Goal: Task Accomplishment & Management: Use online tool/utility

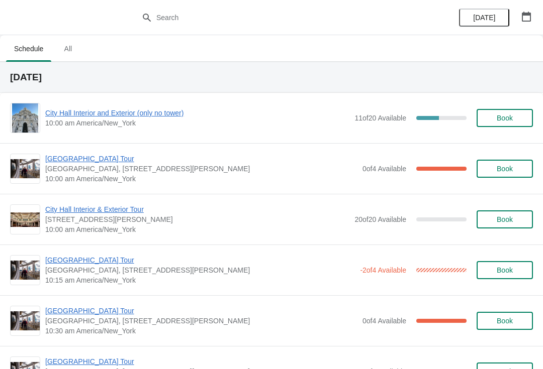
click at [95, 257] on span "[GEOGRAPHIC_DATA] Tour" at bounding box center [200, 260] width 310 height 10
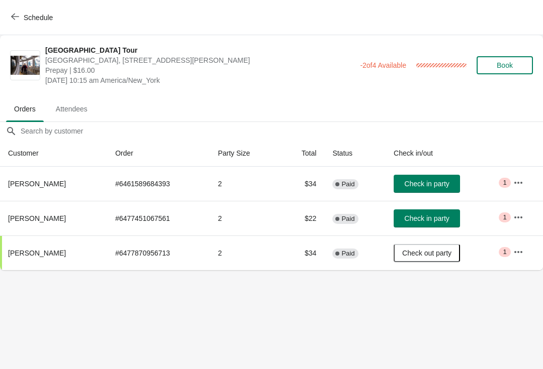
click at [432, 185] on span "Check in party" at bounding box center [426, 184] width 45 height 8
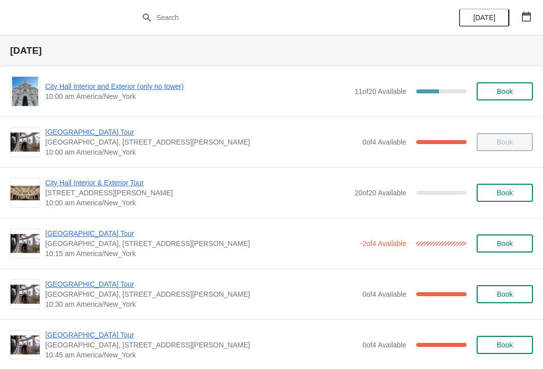
click at [143, 260] on div "City Hall Tower Tour City Hall Visitor Center, 1400 John F Kennedy Boulevard Su…" at bounding box center [271, 243] width 543 height 51
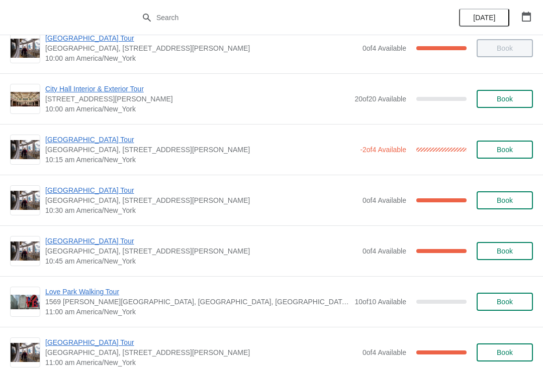
scroll to position [122, 0]
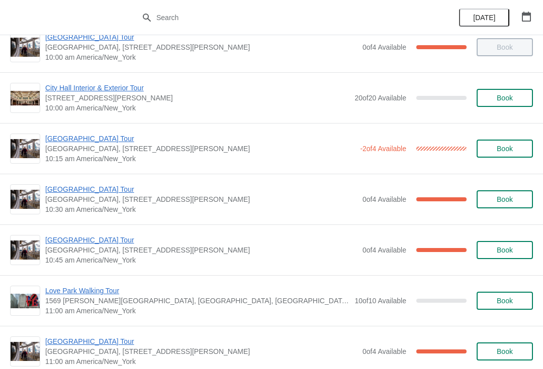
click at [53, 200] on span "[GEOGRAPHIC_DATA], [STREET_ADDRESS][PERSON_NAME]" at bounding box center [201, 200] width 312 height 10
click at [52, 185] on span "[GEOGRAPHIC_DATA] Tour" at bounding box center [201, 189] width 312 height 10
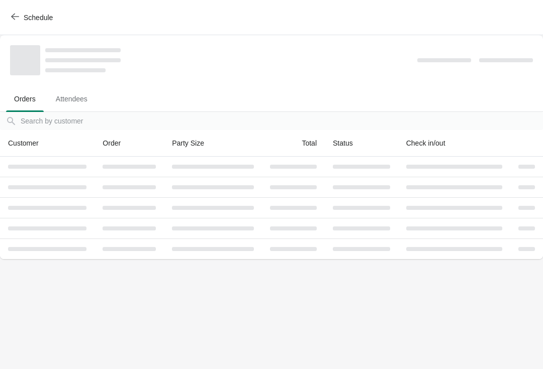
scroll to position [0, 0]
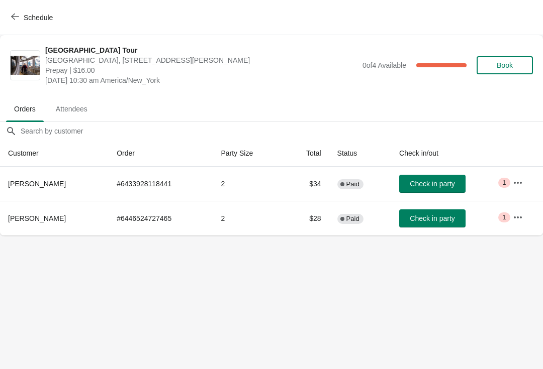
click at [411, 183] on span "Check in party" at bounding box center [432, 184] width 45 height 8
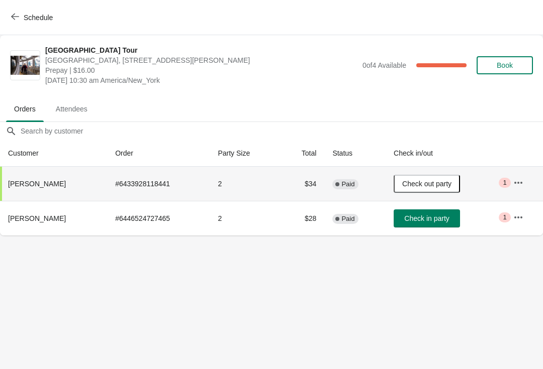
click at [410, 227] on button "Check in party" at bounding box center [427, 219] width 66 height 18
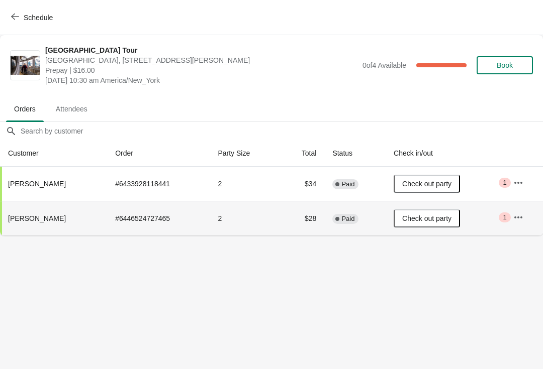
click at [22, 20] on span "Schedule" at bounding box center [33, 18] width 40 height 10
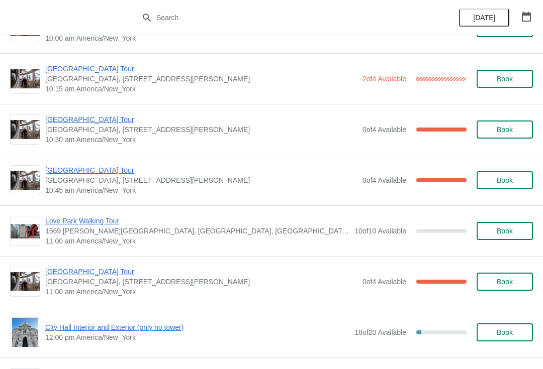
scroll to position [197, 0]
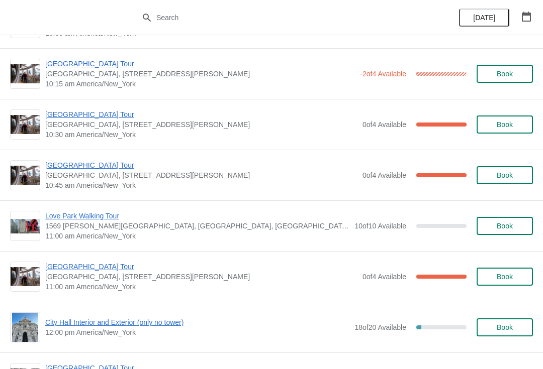
click at [72, 218] on span "Love Park Walking Tour" at bounding box center [197, 216] width 304 height 10
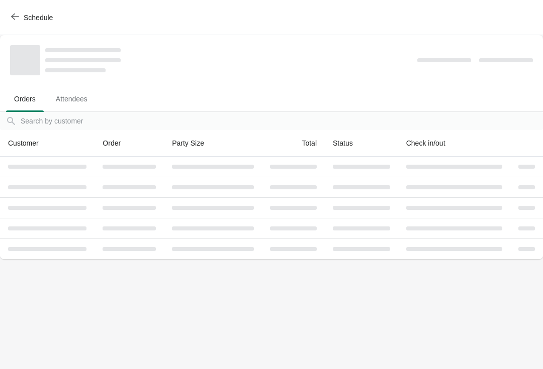
scroll to position [0, 0]
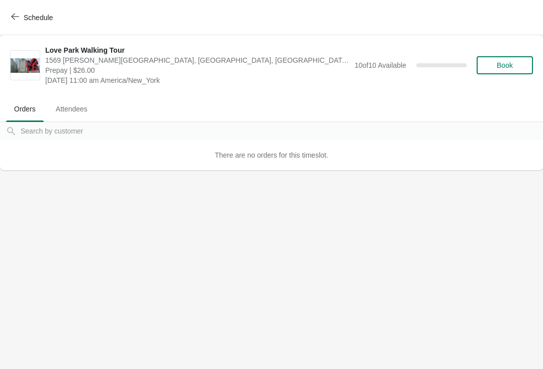
click at [11, 17] on button "Schedule" at bounding box center [33, 18] width 56 height 18
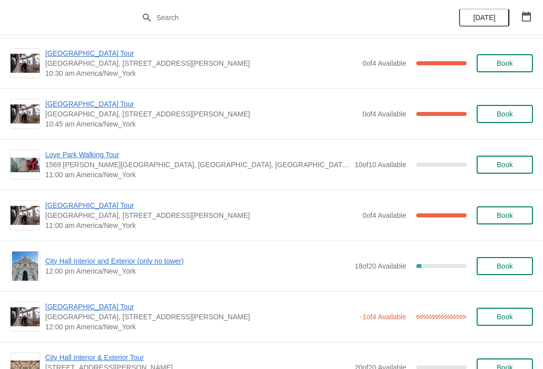
scroll to position [260, 0]
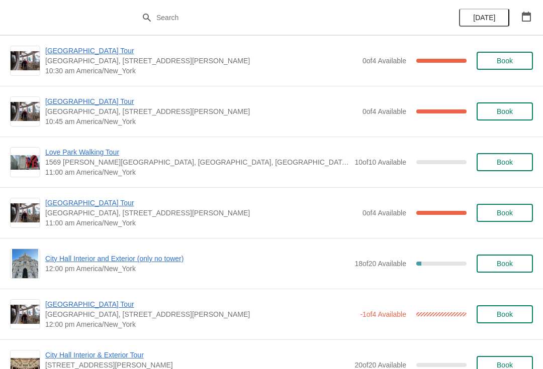
click at [68, 213] on span "[GEOGRAPHIC_DATA], [STREET_ADDRESS][PERSON_NAME]" at bounding box center [201, 213] width 312 height 10
click at [76, 207] on span "[GEOGRAPHIC_DATA] Tour" at bounding box center [201, 203] width 312 height 10
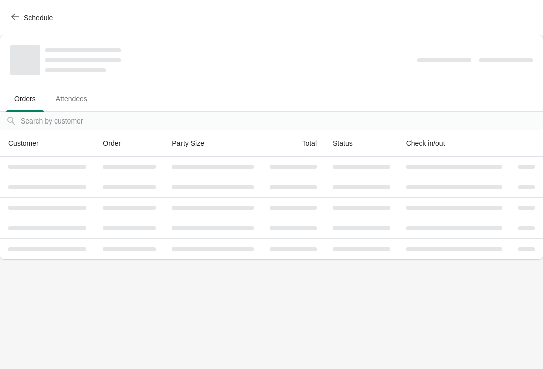
scroll to position [0, 0]
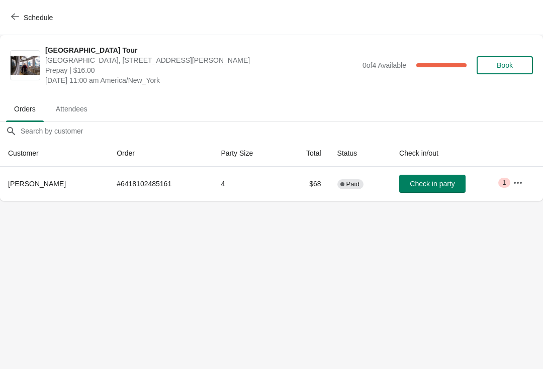
click at [410, 181] on span "Check in party" at bounding box center [432, 184] width 45 height 8
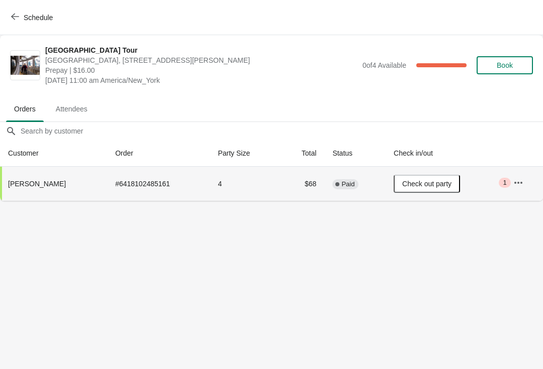
click at [5, 18] on button "Schedule" at bounding box center [33, 18] width 56 height 18
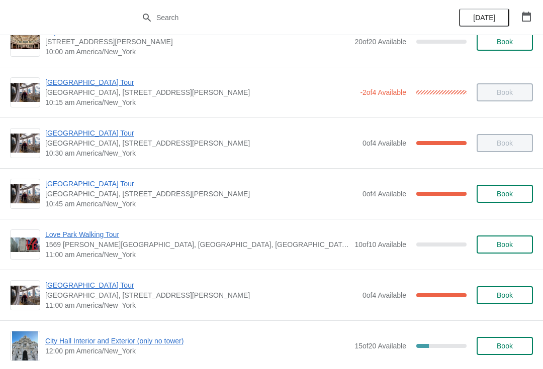
scroll to position [177, 0]
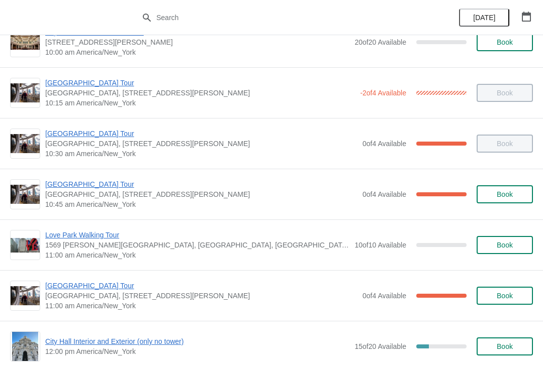
click at [77, 187] on span "[GEOGRAPHIC_DATA] Tour" at bounding box center [201, 184] width 312 height 10
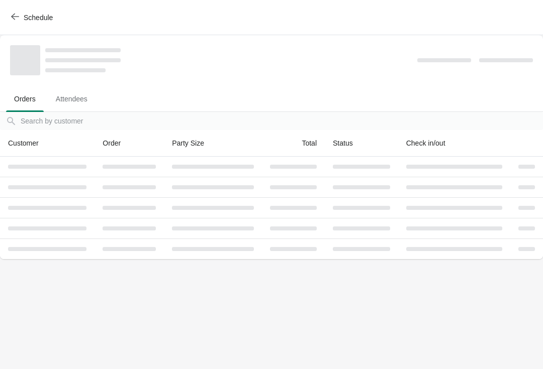
scroll to position [0, 0]
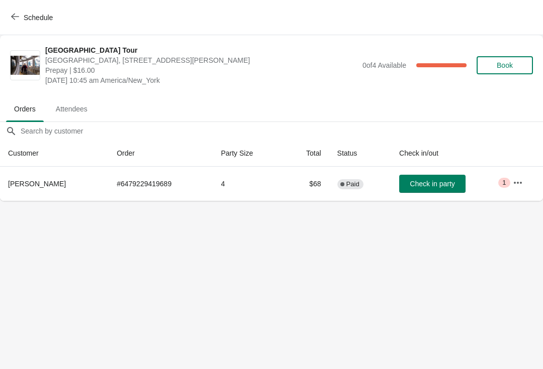
click at [416, 176] on button "Check in party" at bounding box center [432, 184] width 66 height 18
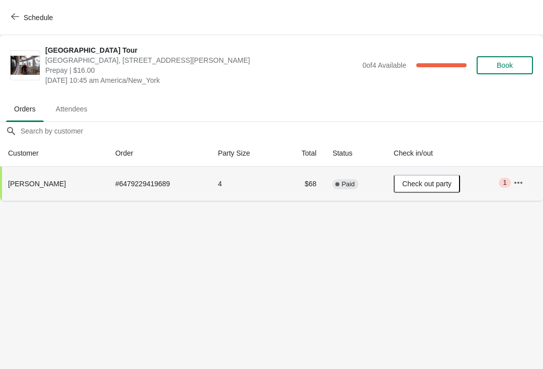
click at [12, 11] on button "Schedule" at bounding box center [33, 18] width 56 height 18
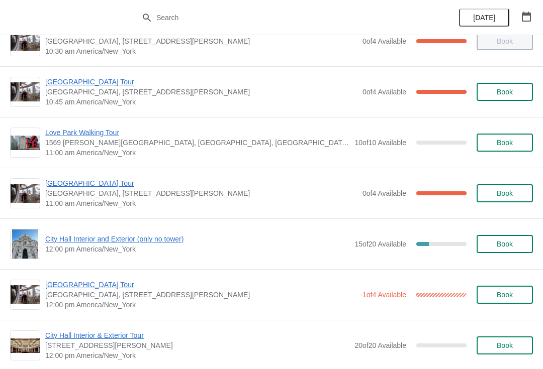
scroll to position [281, 0]
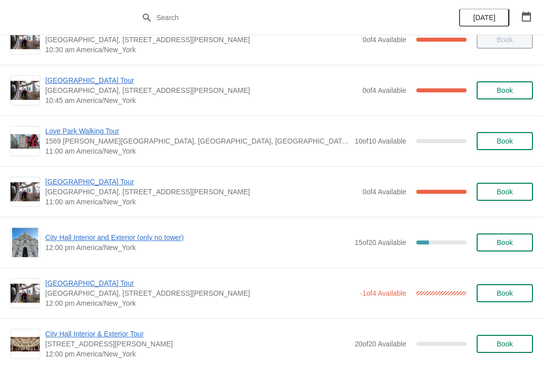
click at [63, 181] on span "[GEOGRAPHIC_DATA] Tour" at bounding box center [201, 182] width 312 height 10
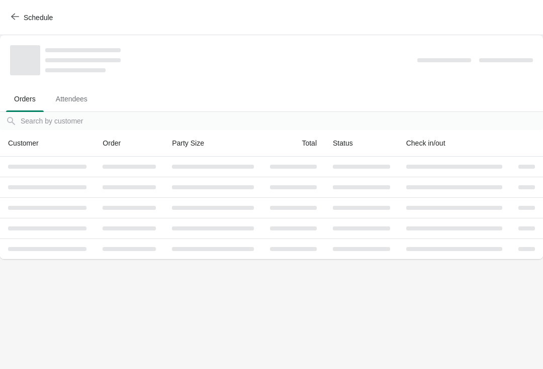
scroll to position [0, 0]
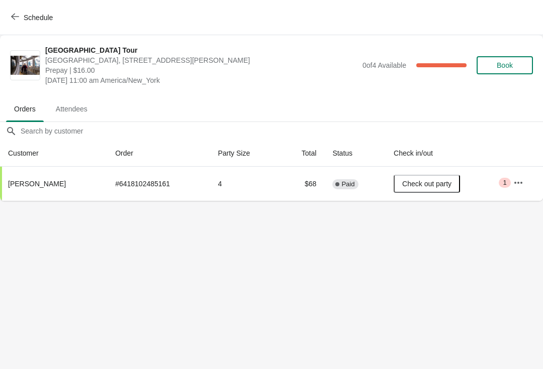
click at [17, 17] on icon "button" at bounding box center [15, 17] width 8 height 7
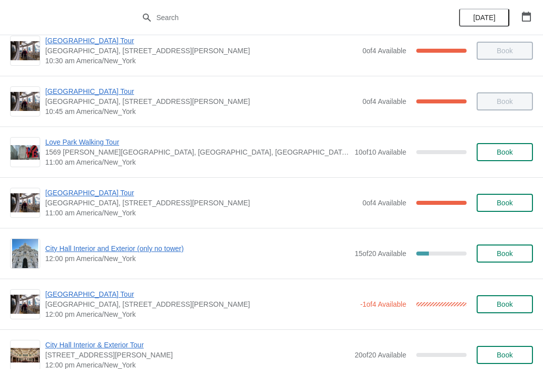
scroll to position [271, 0]
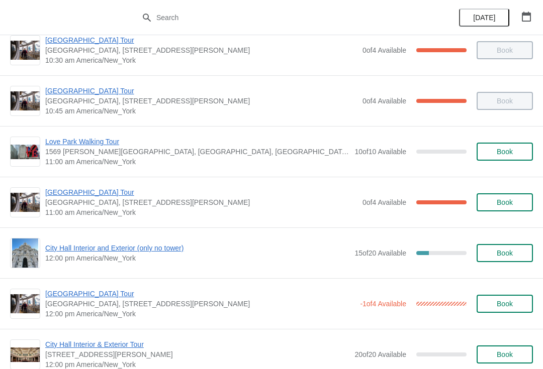
click at [58, 195] on span "[GEOGRAPHIC_DATA] Tour" at bounding box center [201, 192] width 312 height 10
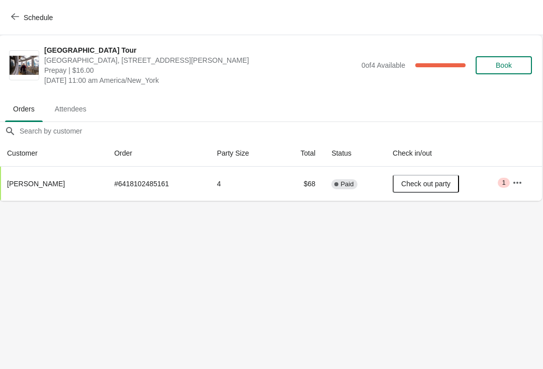
scroll to position [0, 1]
click at [15, 19] on icon "button" at bounding box center [15, 17] width 8 height 8
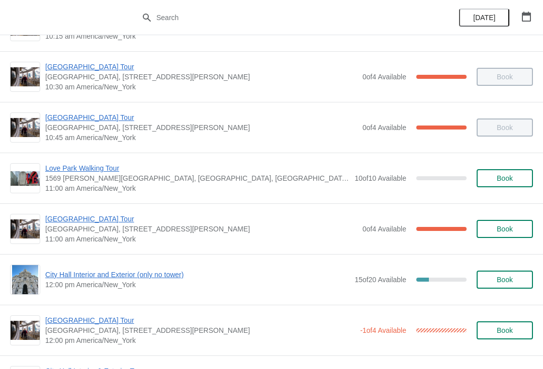
scroll to position [242, 0]
